Goal: Find specific page/section: Find specific page/section

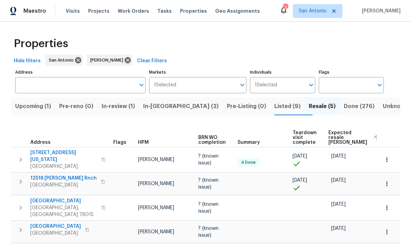
click at [164, 105] on span "In-reno (2)" at bounding box center [180, 106] width 75 height 10
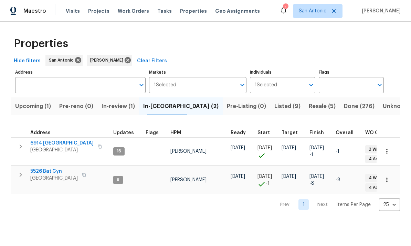
click at [50, 145] on span "6914 Port Bay" at bounding box center [61, 143] width 63 height 7
click at [52, 175] on span "San Antonio, TX 78252" at bounding box center [53, 178] width 47 height 7
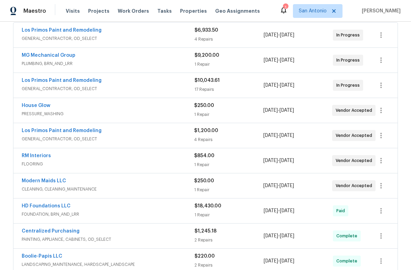
scroll to position [132, 0]
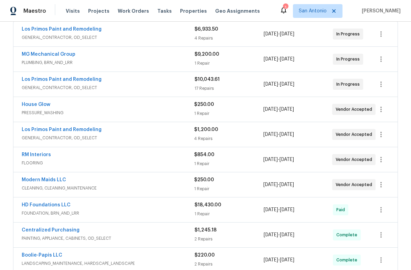
click at [145, 134] on div "Los Primos Paint and Remodeling" at bounding box center [108, 130] width 172 height 8
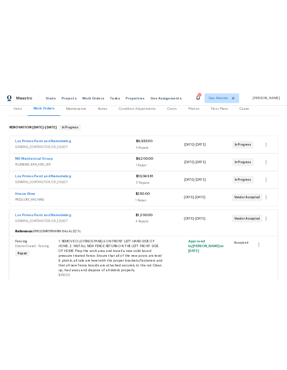
scroll to position [87, 0]
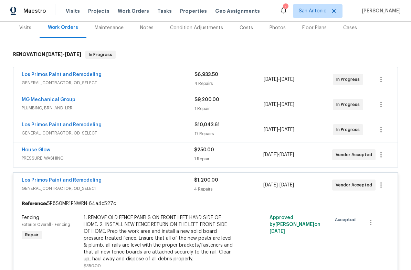
click at [132, 183] on div "Los Primos Paint and Remodeling" at bounding box center [108, 181] width 172 height 8
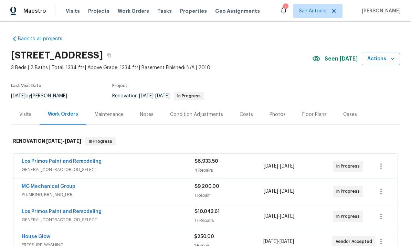
scroll to position [0, 0]
